Goal: Information Seeking & Learning: Learn about a topic

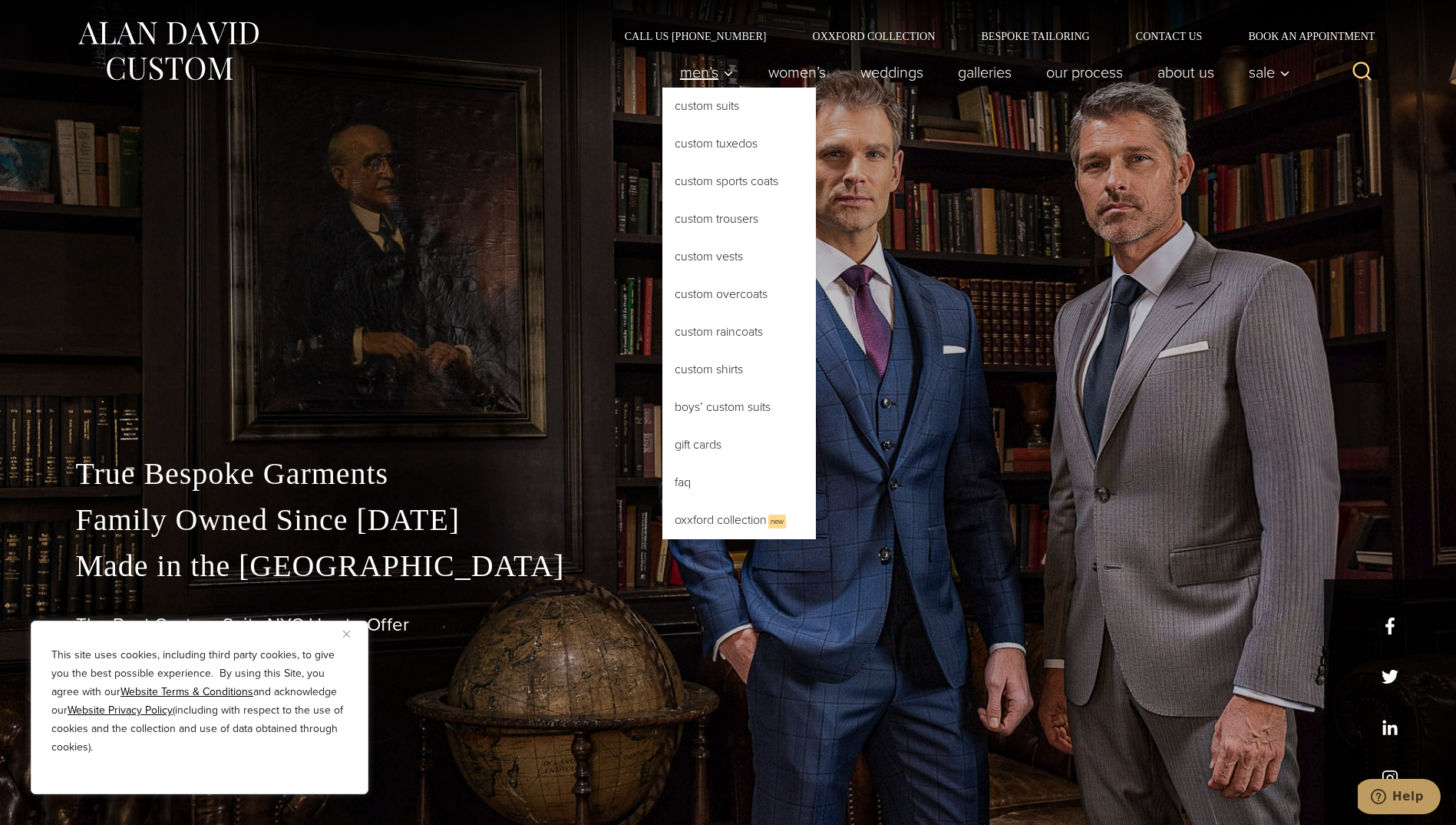
click at [721, 75] on icon "Primary Navigation" at bounding box center [728, 73] width 14 height 14
click at [694, 146] on link "Custom Tuxedos" at bounding box center [739, 144] width 153 height 37
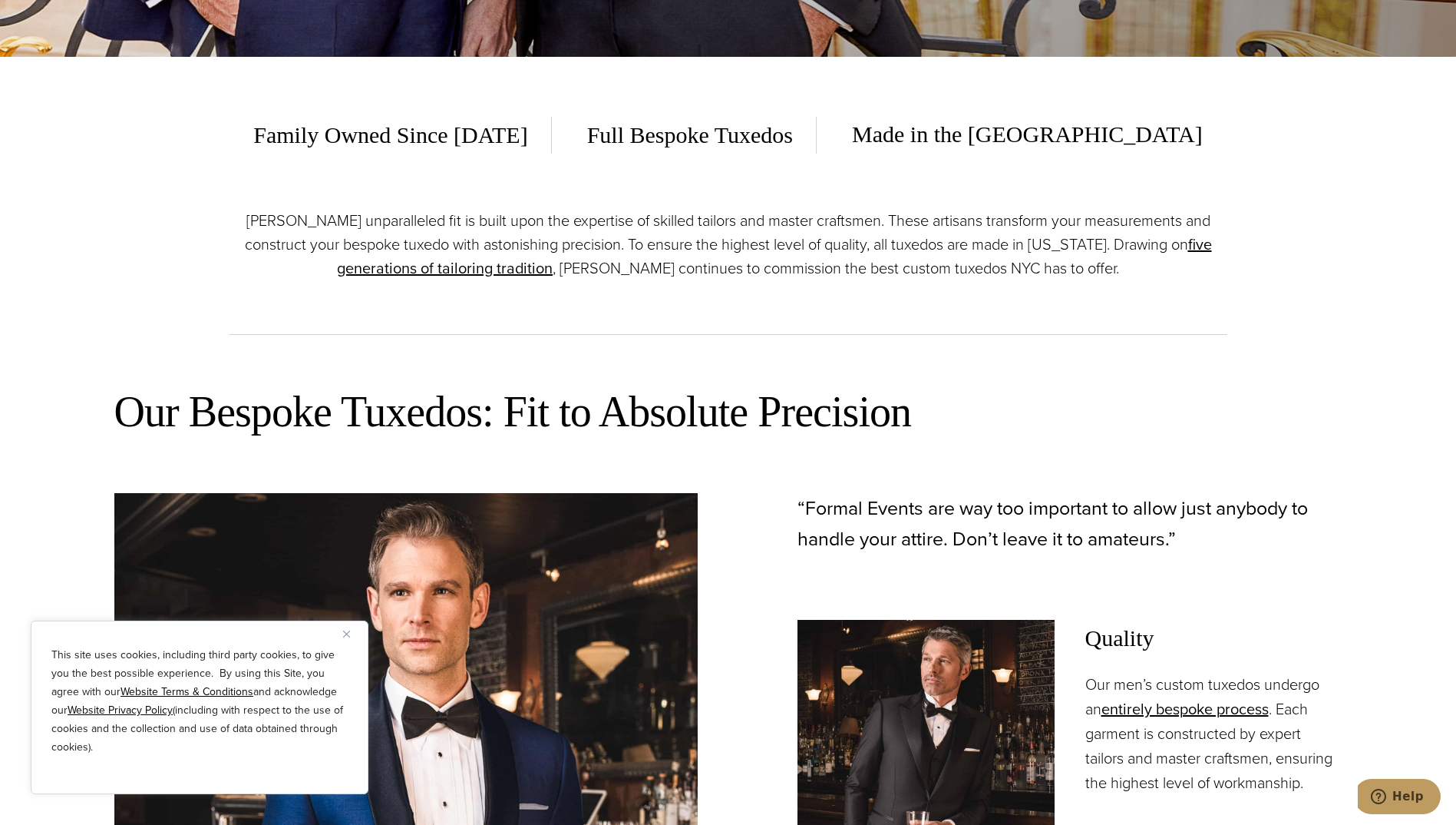
scroll to position [845, 0]
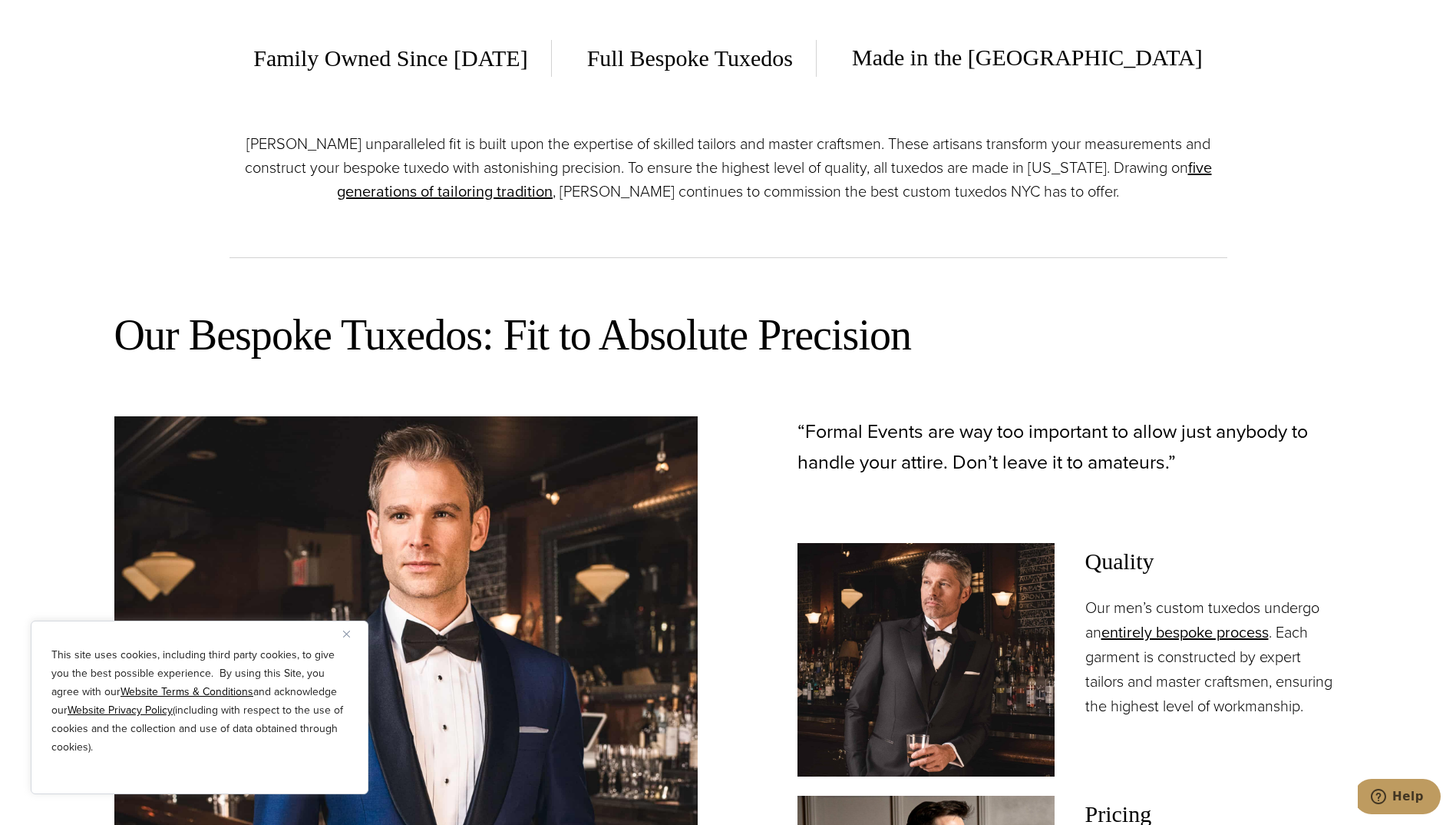
click at [346, 635] on img "Close" at bounding box center [346, 634] width 7 height 7
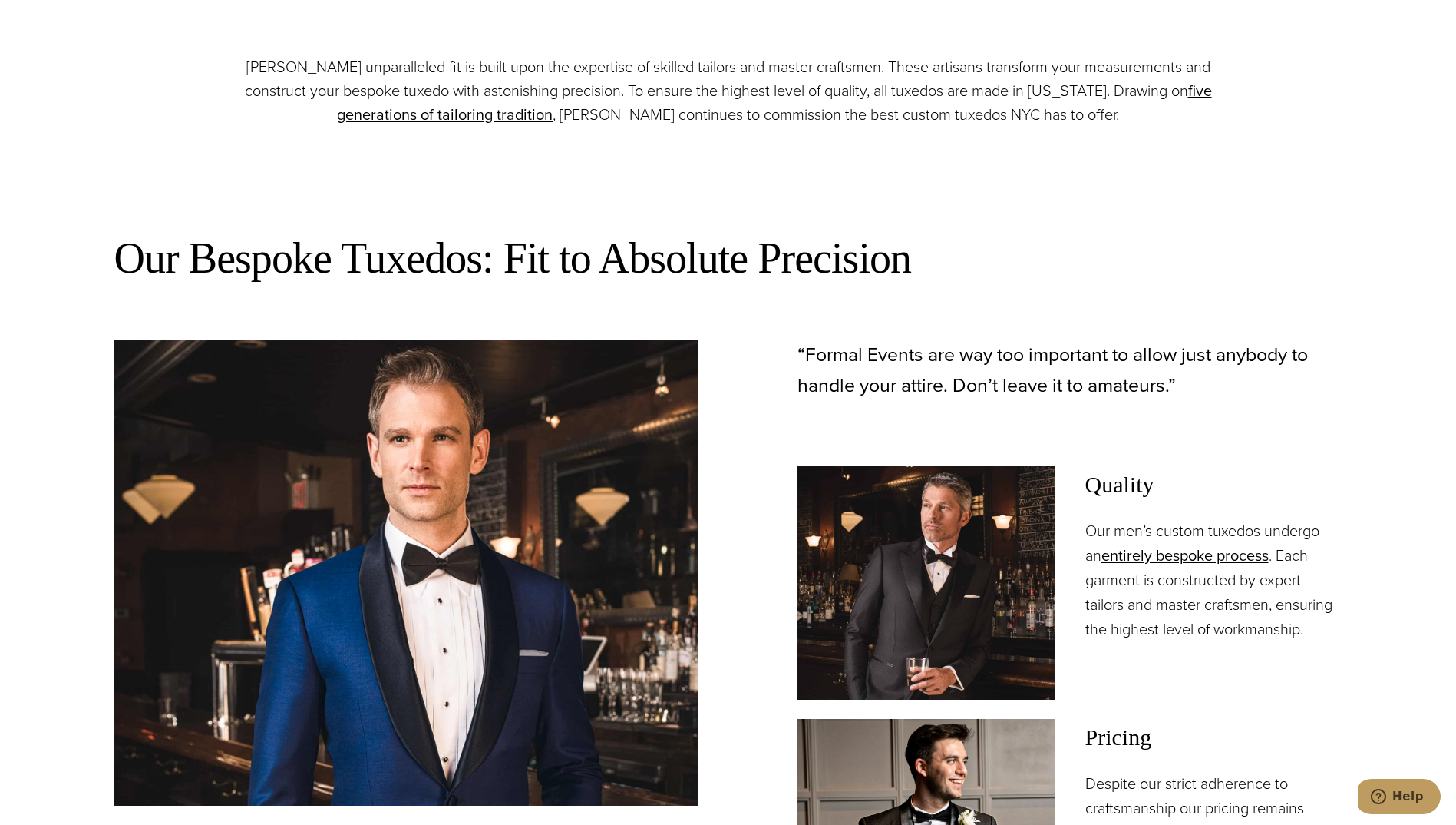
scroll to position [1075, 0]
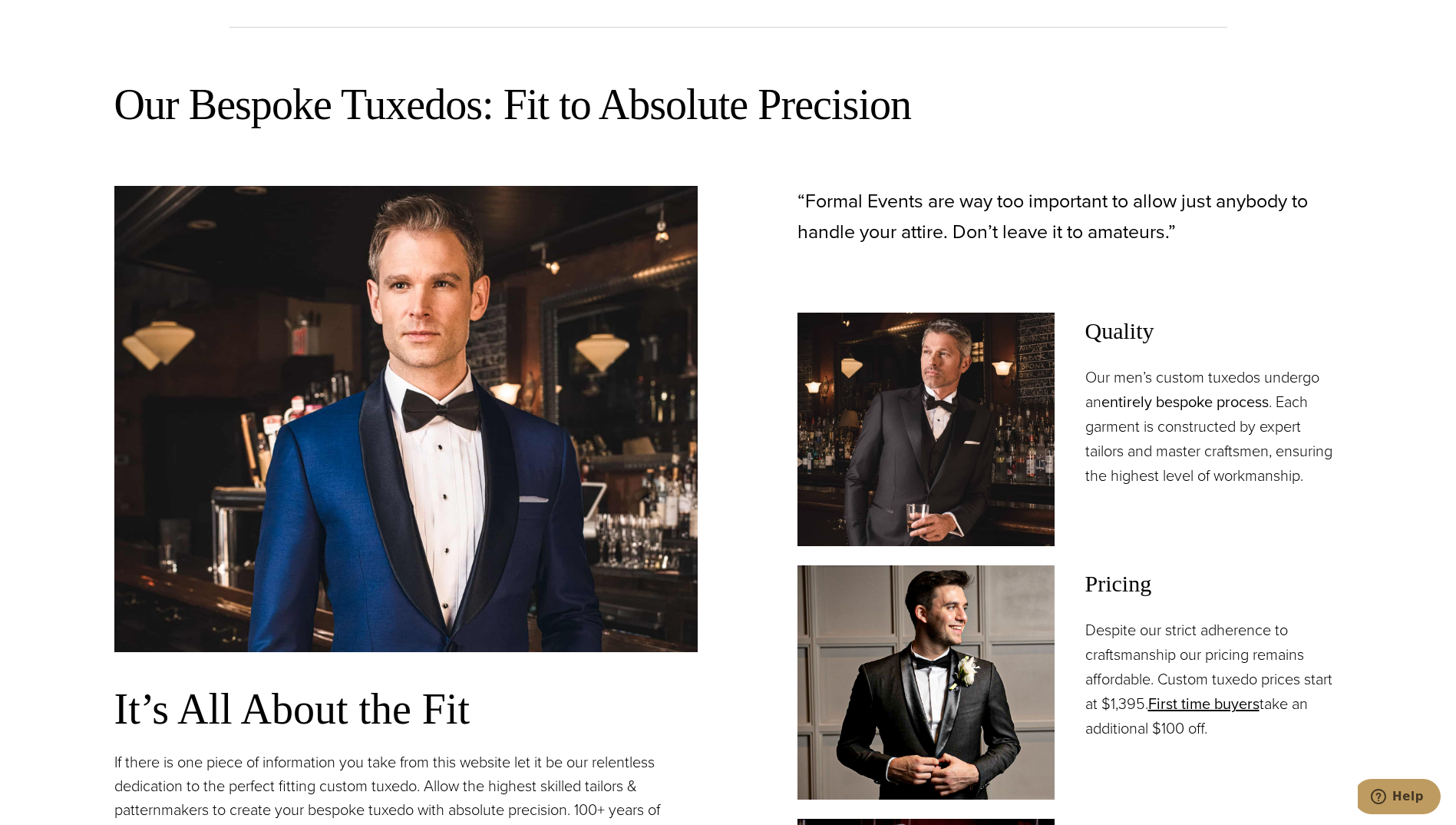
click at [1153, 403] on link "entirely bespoke process" at bounding box center [1185, 402] width 167 height 23
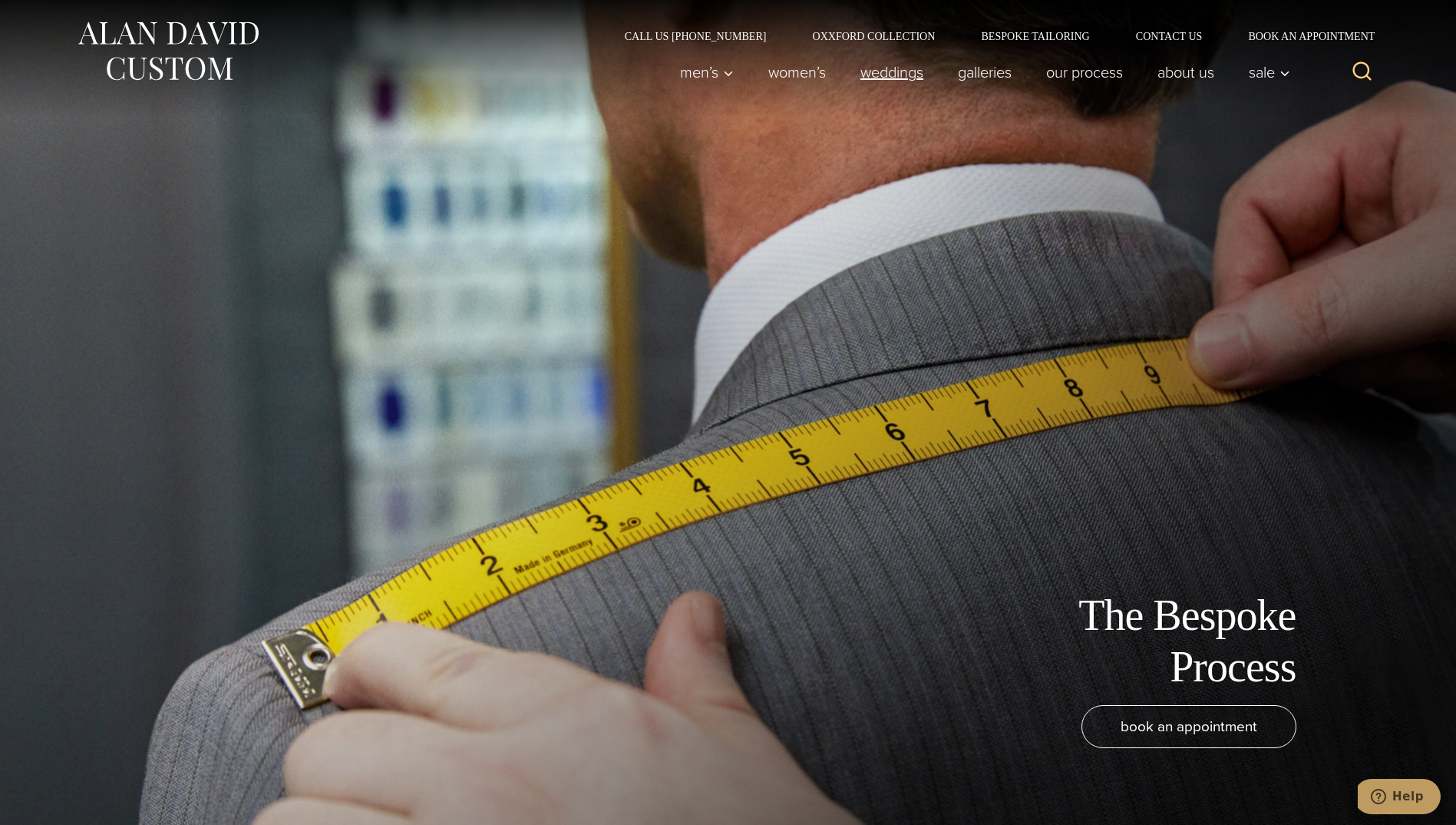
click at [865, 68] on link "weddings" at bounding box center [892, 71] width 98 height 30
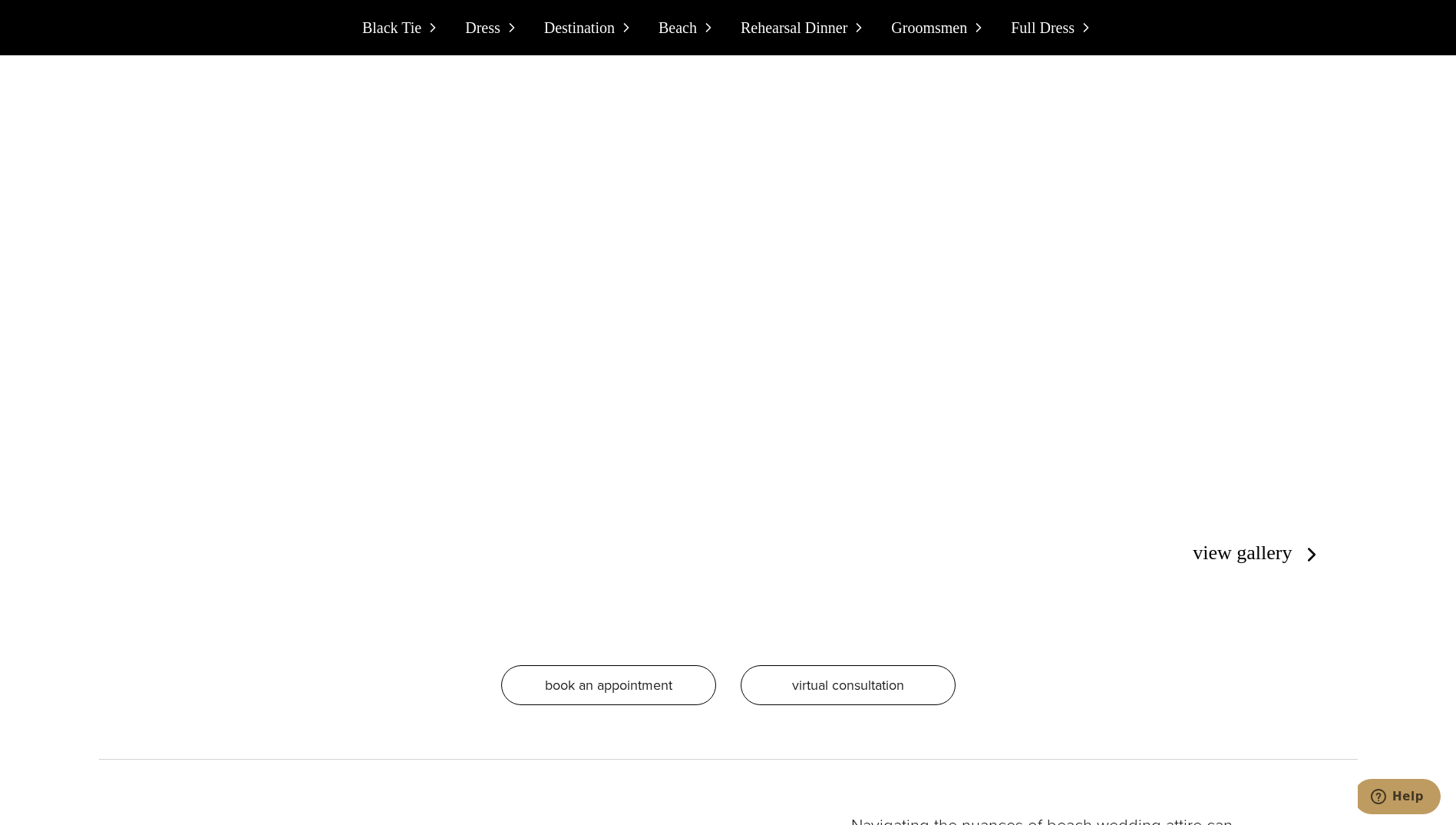
scroll to position [6527, 0]
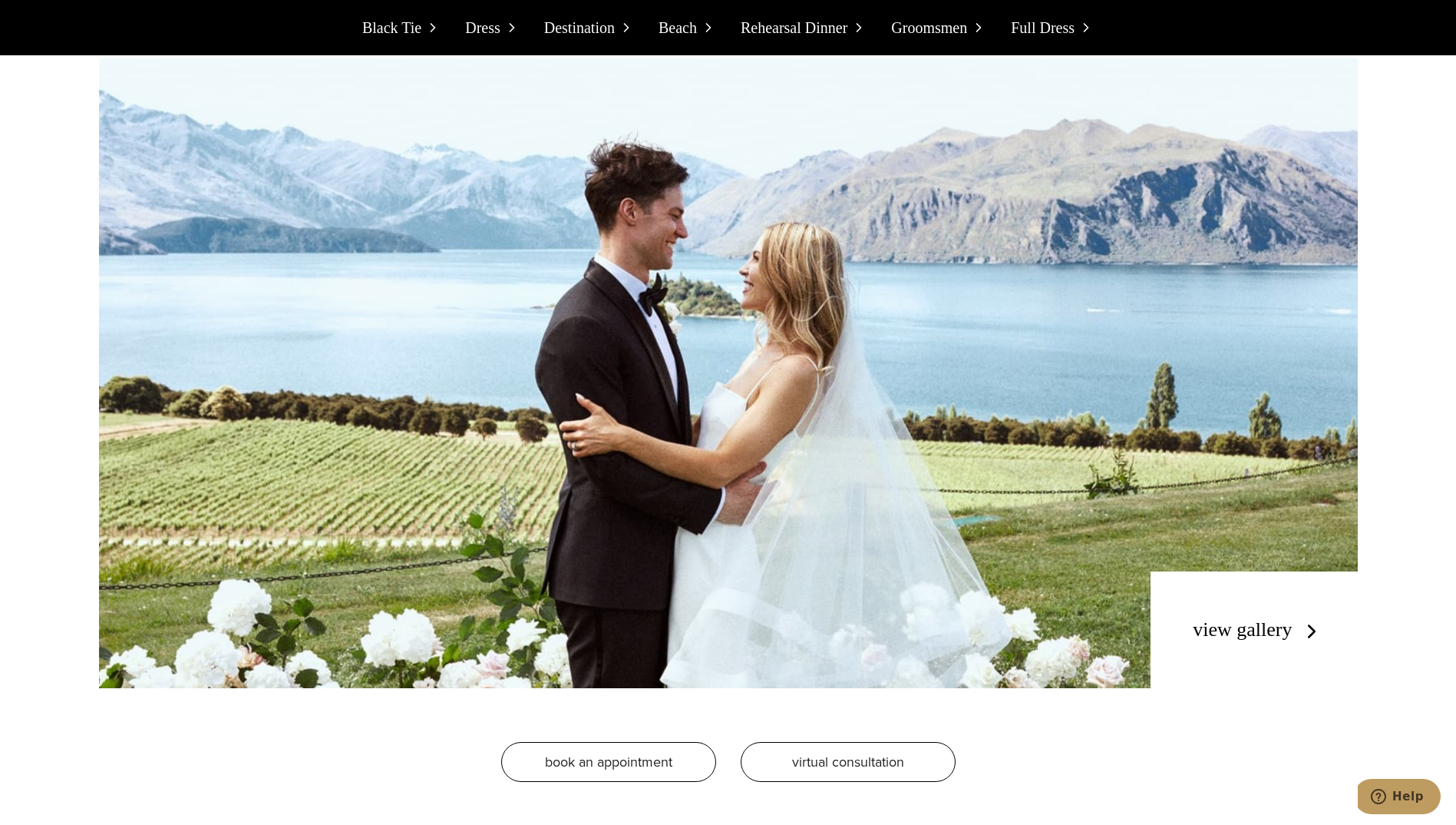
click at [1279, 646] on div "view gallery" at bounding box center [1254, 630] width 207 height 117
click at [1279, 639] on link "view gallery" at bounding box center [1257, 629] width 130 height 22
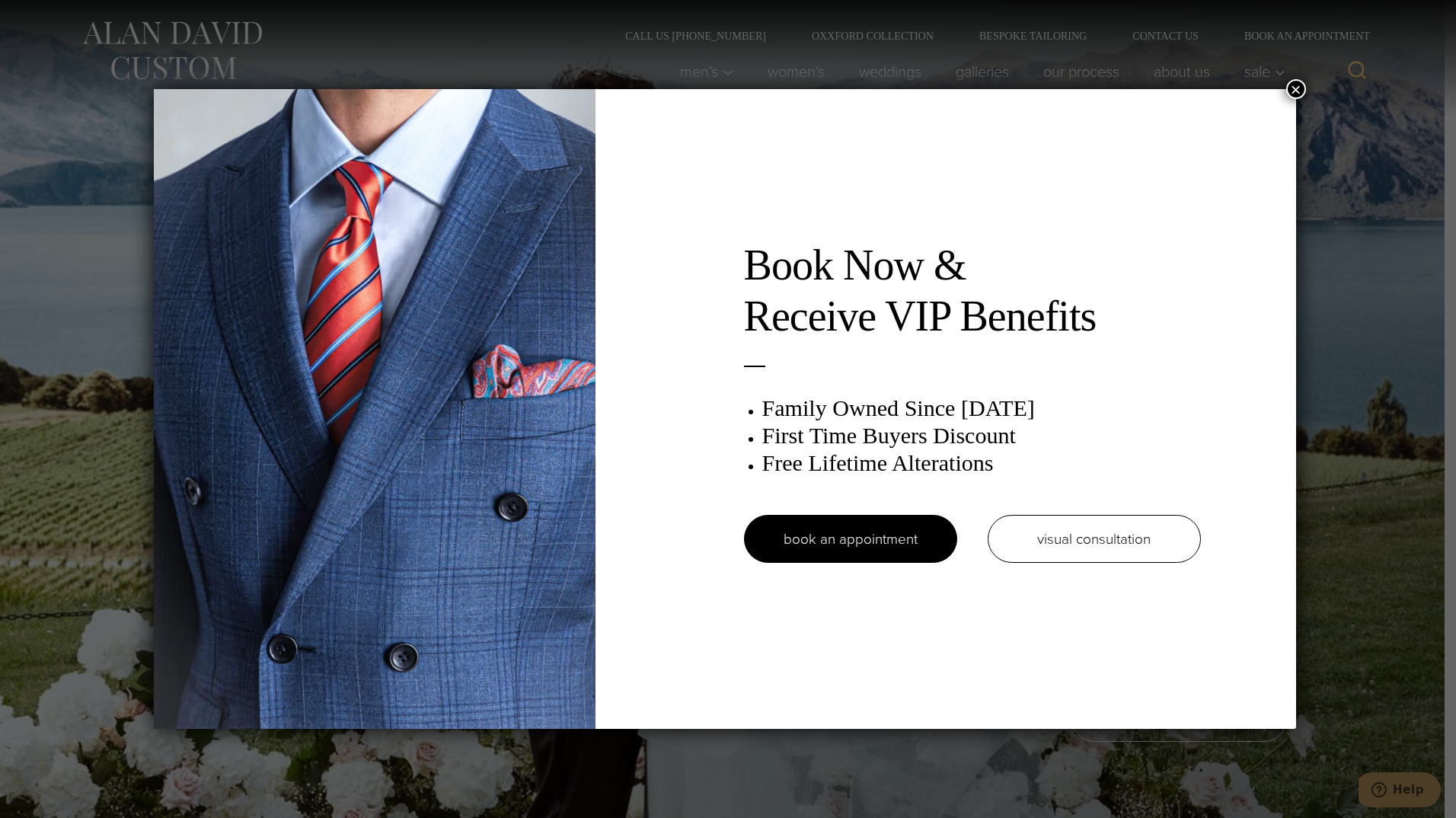
click at [1306, 90] on button "×" at bounding box center [1295, 89] width 19 height 19
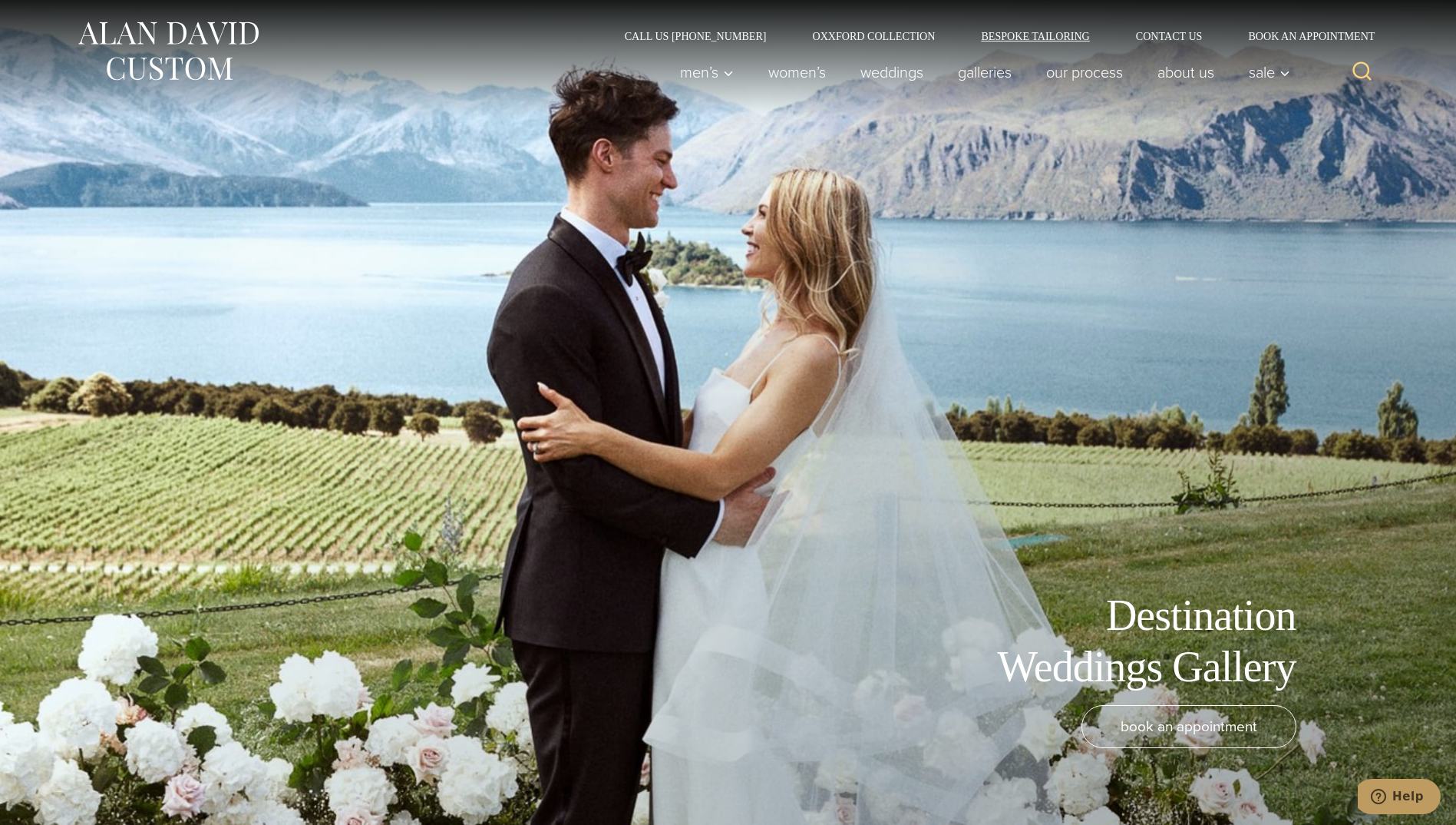
click at [1044, 34] on link "Bespoke Tailoring" at bounding box center [1034, 35] width 154 height 11
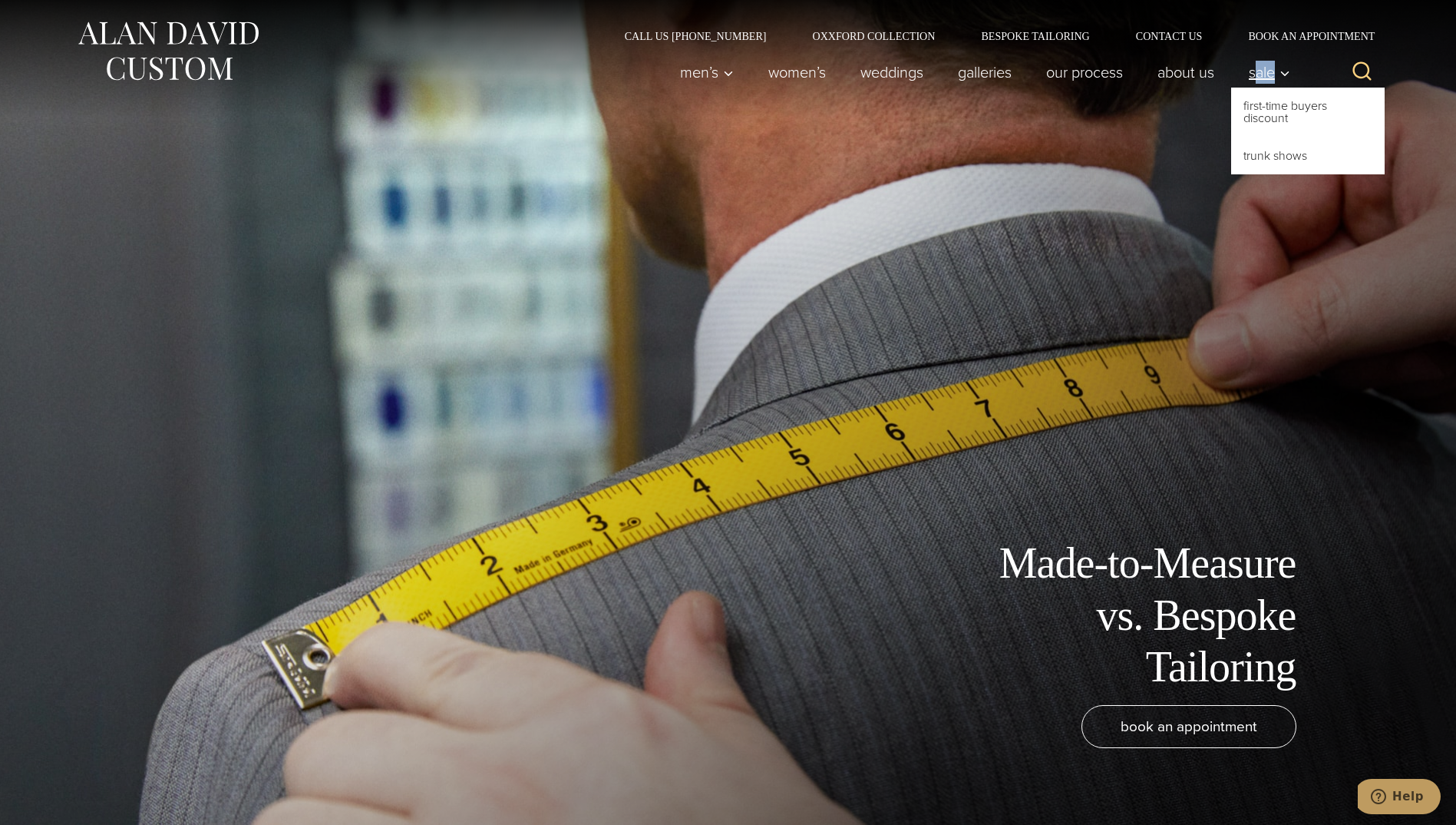
drag, startPoint x: 0, startPoint y: 0, endPoint x: 1246, endPoint y: 73, distance: 1248.1
click at [1246, 73] on link "Sale" at bounding box center [1264, 71] width 66 height 30
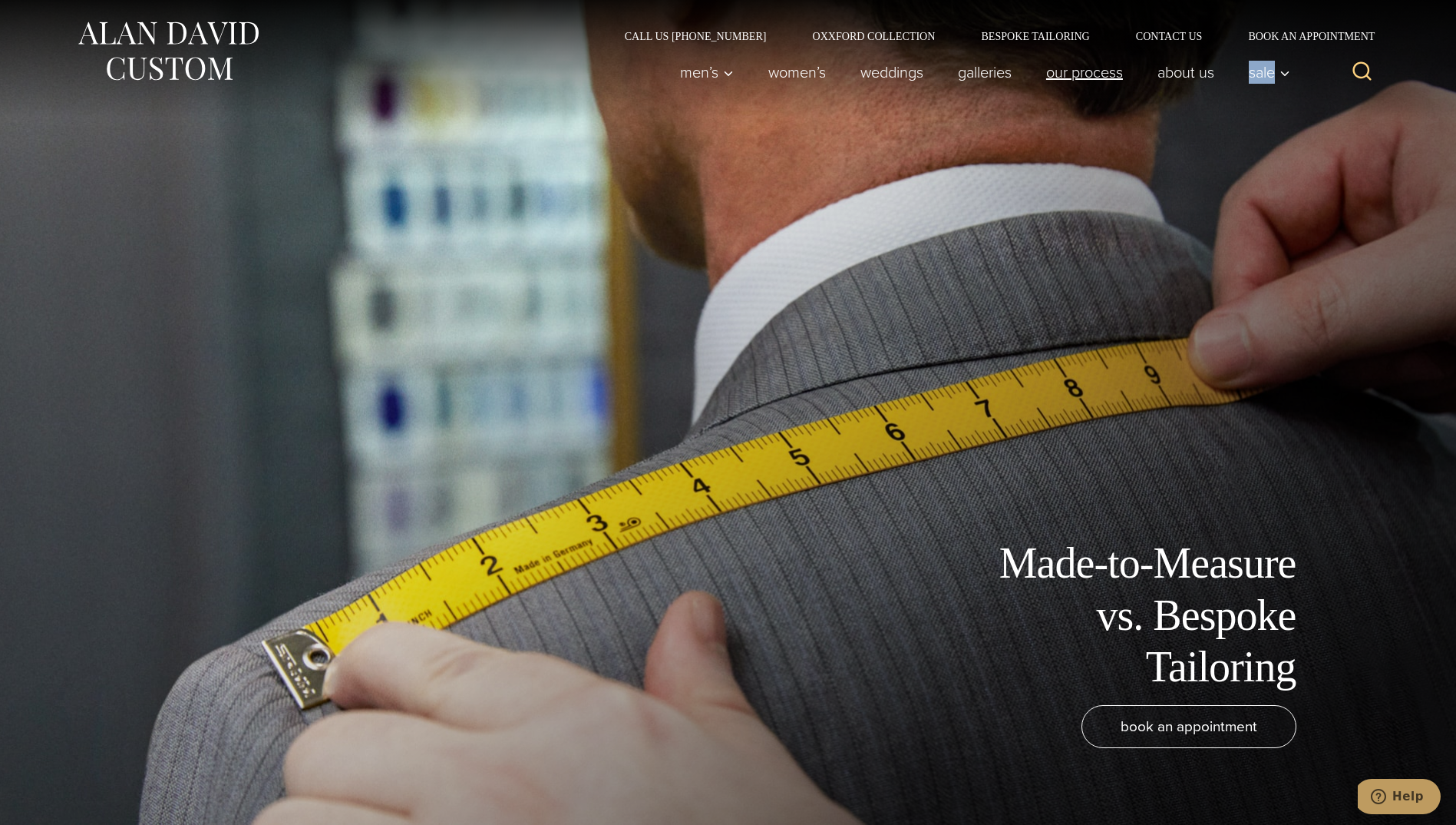
click at [1100, 72] on link "Our Process" at bounding box center [1084, 71] width 111 height 30
